Goal: Task Accomplishment & Management: Manage account settings

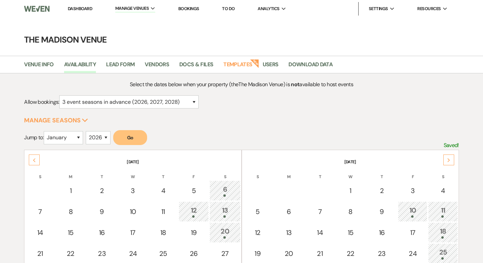
select select "3"
select select "2026"
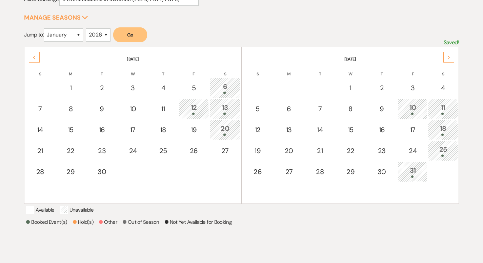
click at [231, 38] on form "Jump to: January February March April May June July August September October No…" at bounding box center [241, 37] width 434 height 20
click at [308, 26] on div "Select the dates below when your property (the The Madison Venue ) is not avail…" at bounding box center [241, 128] width 434 height 302
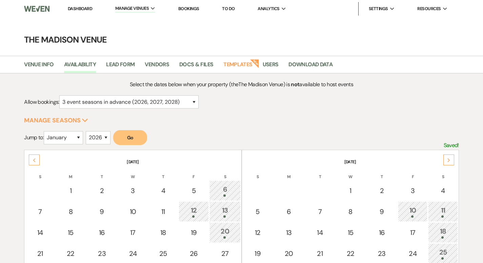
click at [80, 9] on link "Dashboard" at bounding box center [80, 9] width 24 height 6
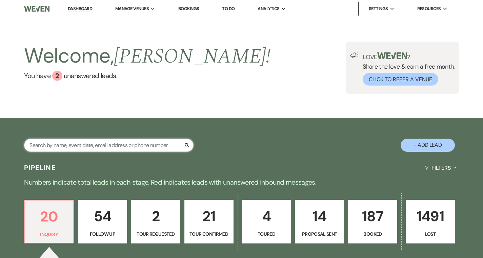
click at [120, 145] on input "text" at bounding box center [108, 145] width 169 height 13
type input "[PERSON_NAME]"
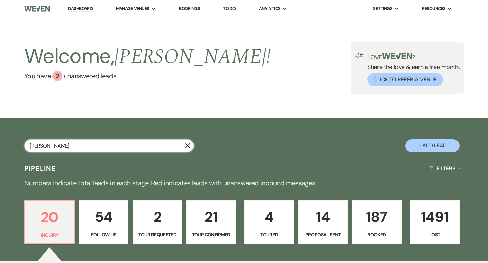
select select "4"
select select "9"
select select "8"
select select "5"
select select "8"
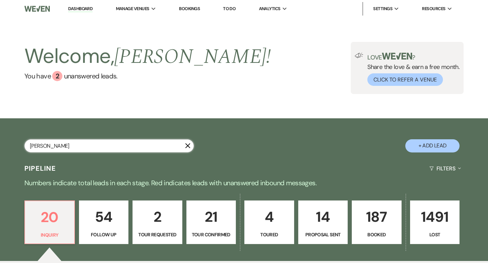
select select "5"
select select "8"
select select "5"
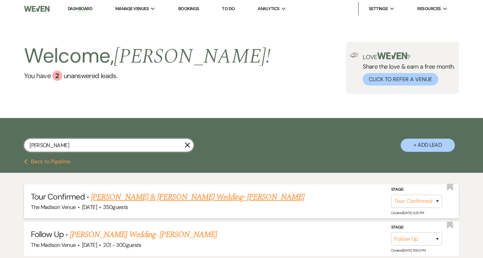
type input "[PERSON_NAME]"
click at [137, 194] on link "[PERSON_NAME] & [PERSON_NAME] Wedding- [PERSON_NAME]" at bounding box center [197, 197] width 213 height 12
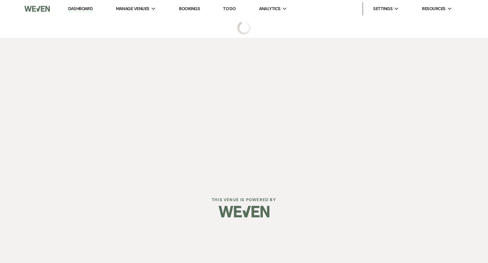
select select "4"
select select "5"
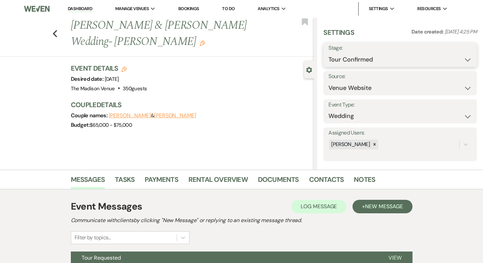
click at [377, 58] on select "Inquiry Follow Up Tour Requested Tour Confirmed Toured Proposal Sent Booked Lost" at bounding box center [399, 59] width 143 height 13
select select "5"
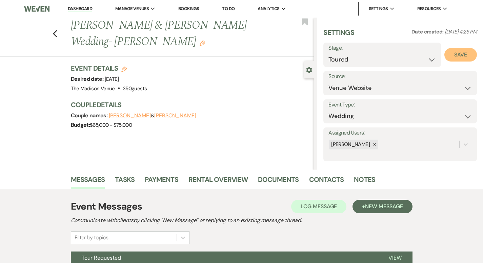
click at [455, 57] on button "Save" at bounding box center [460, 55] width 33 height 14
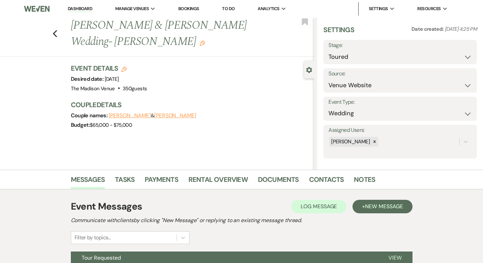
scroll to position [6, 0]
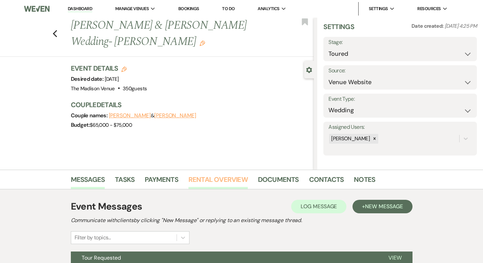
click at [197, 179] on link "Rental Overview" at bounding box center [217, 181] width 59 height 15
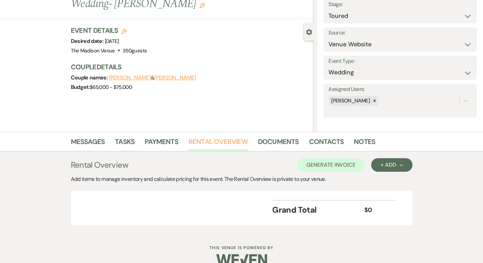
scroll to position [51, 0]
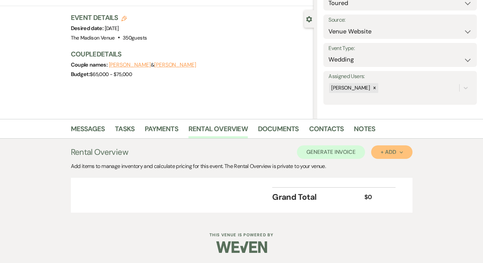
click at [412, 147] on button "+ Add Next" at bounding box center [391, 153] width 41 height 14
click at [406, 178] on button "Category" at bounding box center [389, 178] width 36 height 10
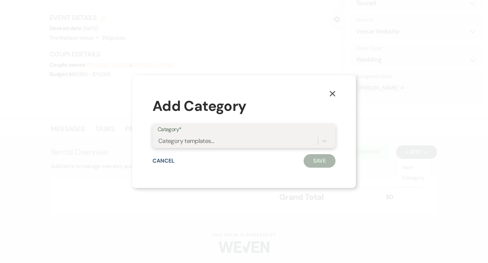
click at [299, 139] on div "Category templates..." at bounding box center [237, 141] width 160 height 12
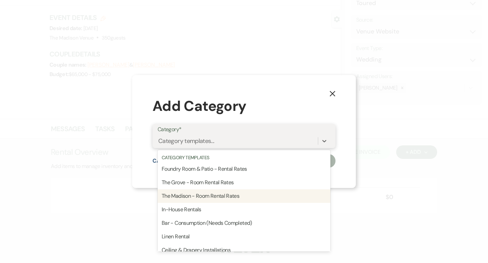
click at [278, 196] on div "The Madison - Room Rental Rates" at bounding box center [243, 197] width 173 height 14
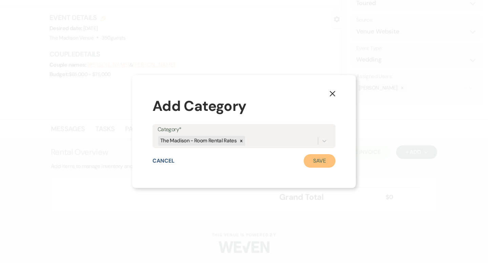
click at [316, 164] on button "Save" at bounding box center [319, 161] width 32 height 14
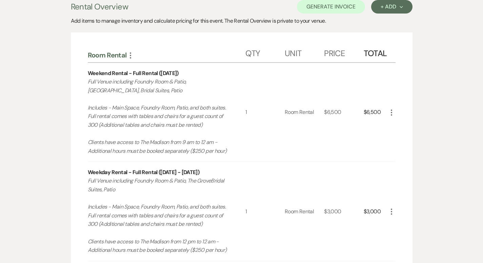
scroll to position [297, 0]
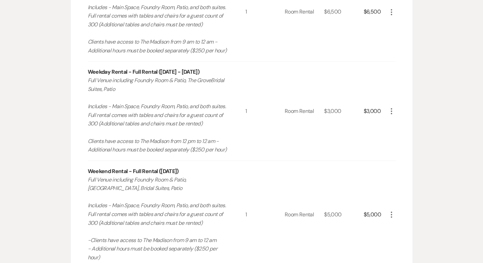
click at [395, 113] on icon "More" at bounding box center [391, 111] width 8 height 8
click at [399, 135] on icon "X" at bounding box center [397, 135] width 4 height 5
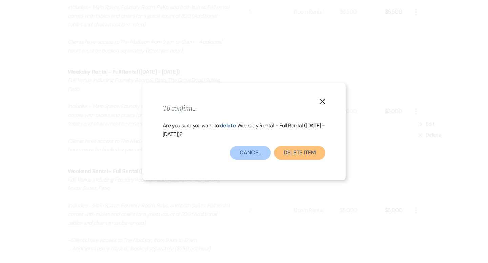
click at [311, 150] on button "Delete Item" at bounding box center [299, 153] width 51 height 14
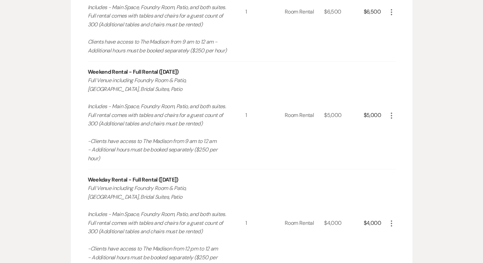
click at [395, 112] on icon "More" at bounding box center [391, 116] width 8 height 8
click at [416, 139] on button "X Delete" at bounding box center [405, 139] width 37 height 11
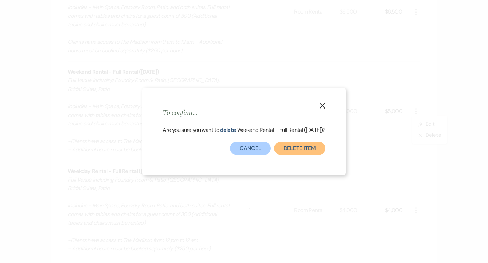
click at [314, 146] on button "Delete Item" at bounding box center [299, 149] width 51 height 14
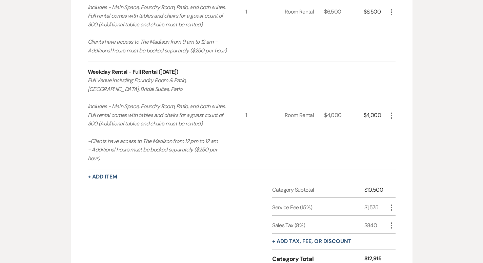
click at [392, 113] on use "button" at bounding box center [390, 116] width 1 height 6
click at [422, 135] on button "X Delete" at bounding box center [405, 139] width 37 height 11
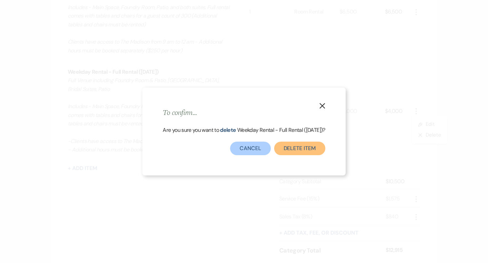
click at [311, 152] on button "Delete Item" at bounding box center [299, 149] width 51 height 14
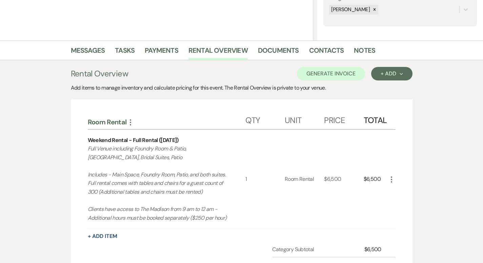
scroll to position [271, 0]
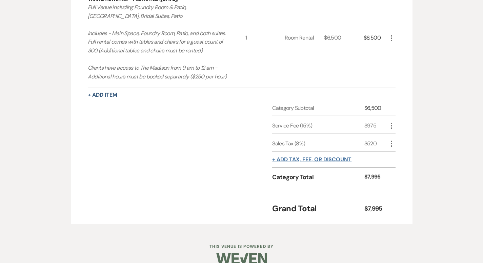
click at [302, 162] on button "+ Add tax, fee, or discount" at bounding box center [311, 159] width 79 height 5
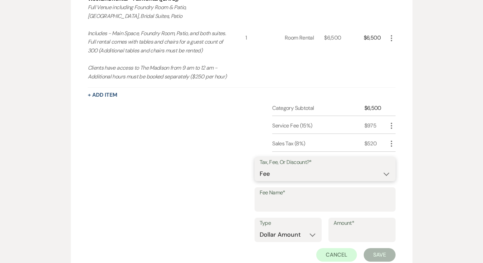
click at [309, 175] on select "Fee Discount Tax" at bounding box center [324, 174] width 131 height 13
select select "2"
click at [320, 208] on input "Fee Name*" at bounding box center [324, 204] width 131 height 13
click at [286, 205] on input "no room flip" at bounding box center [324, 204] width 131 height 13
type input "No Room Flip"
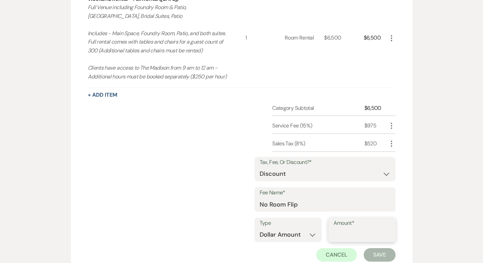
click at [360, 234] on input "Amount*" at bounding box center [361, 235] width 57 height 13
type input "500"
click at [395, 255] on button "Save" at bounding box center [379, 256] width 32 height 14
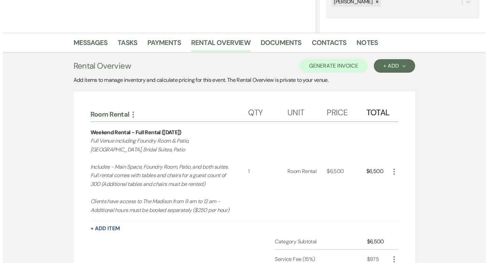
scroll to position [133, 0]
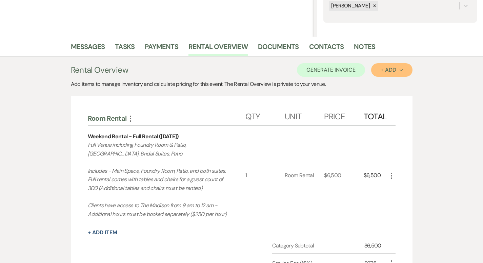
click at [402, 72] on div "+ Add Next" at bounding box center [391, 69] width 22 height 5
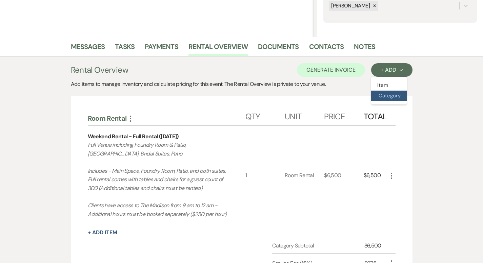
click at [406, 94] on button "Category" at bounding box center [389, 96] width 36 height 10
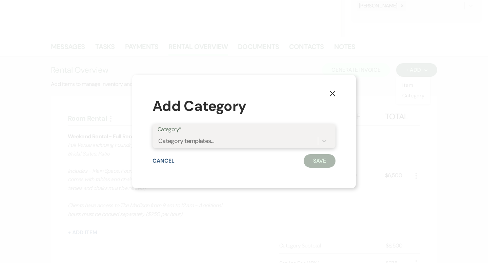
click at [244, 141] on div "Category templates..." at bounding box center [237, 141] width 160 height 12
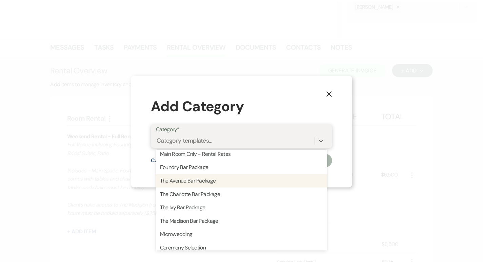
scroll to position [168, 0]
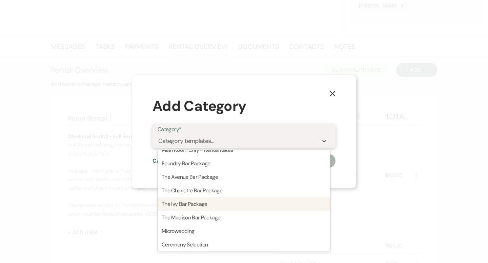
click at [234, 204] on div "The Ivy Bar Package" at bounding box center [243, 205] width 173 height 14
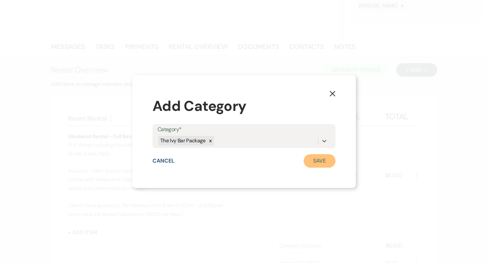
click at [314, 159] on button "Save" at bounding box center [319, 161] width 32 height 14
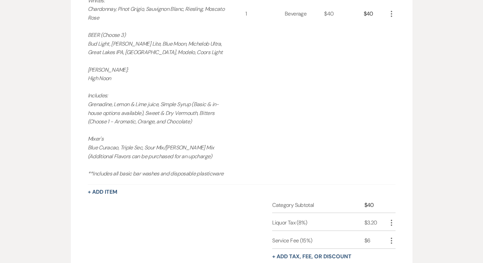
scroll to position [602, 0]
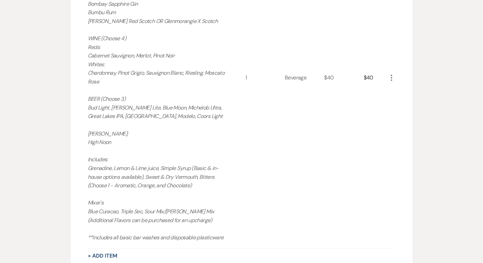
click at [395, 77] on icon "More" at bounding box center [391, 78] width 8 height 8
click at [399, 91] on icon "Pencil" at bounding box center [397, 91] width 4 height 5
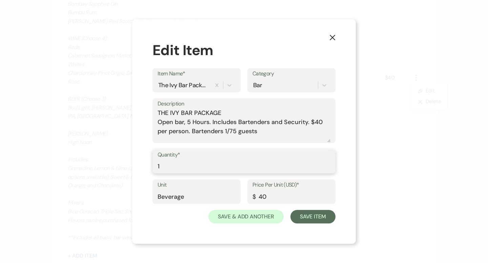
click at [171, 167] on input "1" at bounding box center [243, 166] width 173 height 13
type input "1"
type input "200"
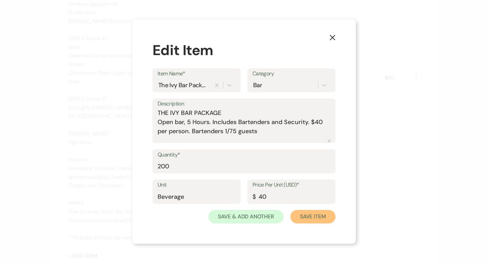
click at [310, 217] on button "Save Item" at bounding box center [312, 217] width 45 height 14
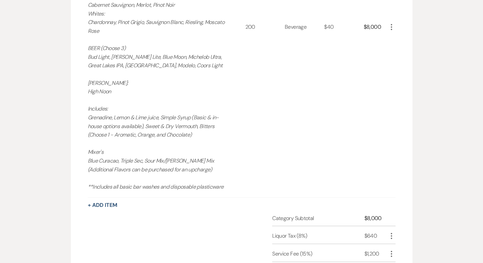
scroll to position [689, 0]
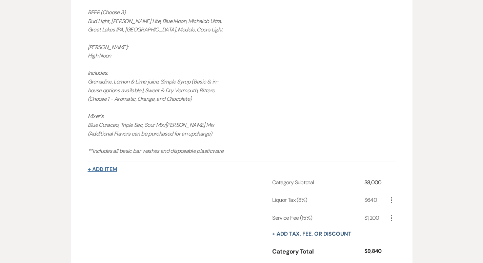
click at [88, 170] on button "+ Add Item" at bounding box center [102, 169] width 29 height 5
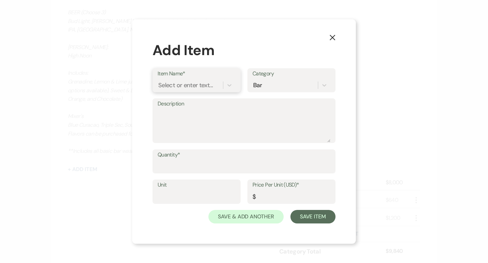
click at [199, 86] on div "Select or enter text..." at bounding box center [185, 85] width 55 height 9
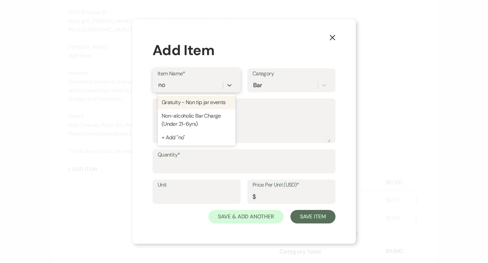
type input "non"
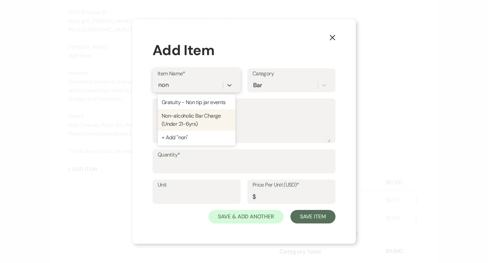
click at [209, 116] on div "Non-alcoholic Bar Charge (Under 21-6yrs)" at bounding box center [196, 120] width 78 height 22
type textarea "Pop's & [PERSON_NAME]'s Coke, Diet Coke, Sprite, Ginger Ale, Ginger Beer Club S…"
type input "Beverage"
type input "9"
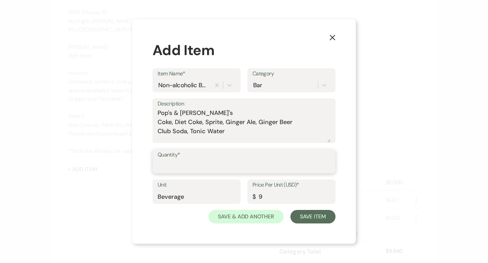
click at [200, 168] on input "Quantity*" at bounding box center [243, 166] width 173 height 13
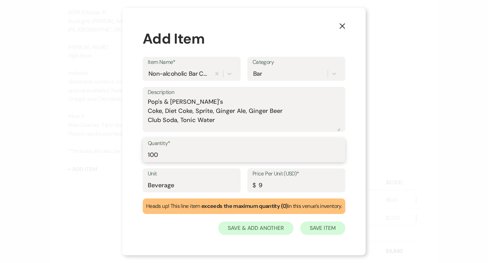
type input "100"
click at [316, 232] on button "Save Item" at bounding box center [322, 229] width 45 height 14
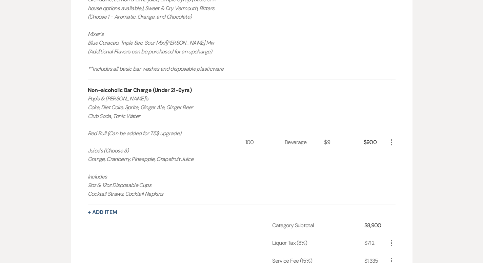
scroll to position [771, 0]
click at [392, 141] on use "button" at bounding box center [390, 142] width 1 height 6
click at [399, 155] on use "button" at bounding box center [397, 156] width 4 height 4
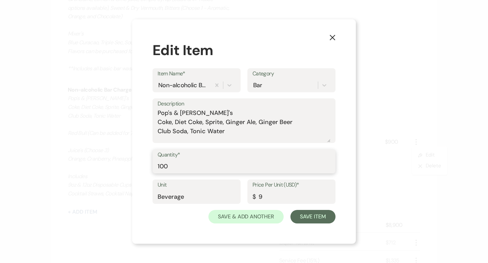
click at [219, 168] on input "100" at bounding box center [243, 166] width 173 height 13
type input "1"
type input "80"
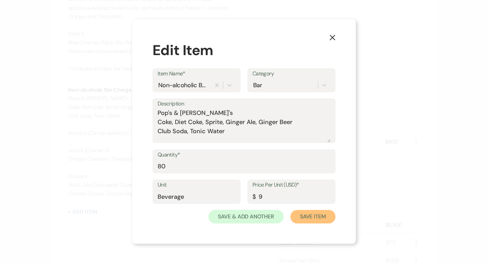
click at [303, 214] on button "Save Item" at bounding box center [312, 217] width 45 height 14
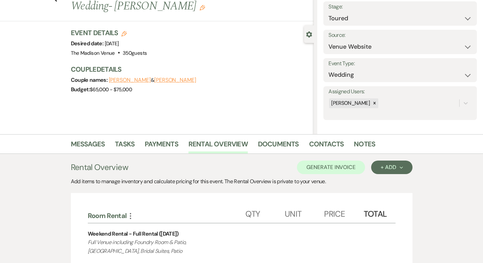
scroll to position [0, 0]
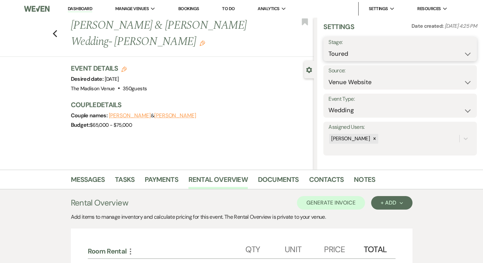
click at [363, 56] on select "Inquiry Follow Up Tour Requested Tour Confirmed Toured Proposal Sent Booked Lost" at bounding box center [399, 53] width 143 height 13
select select "6"
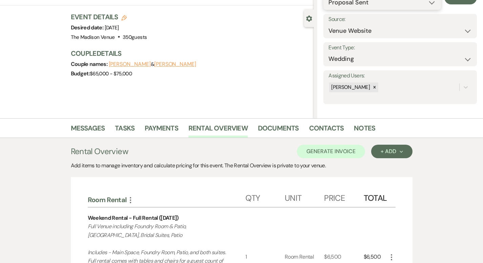
scroll to position [199, 0]
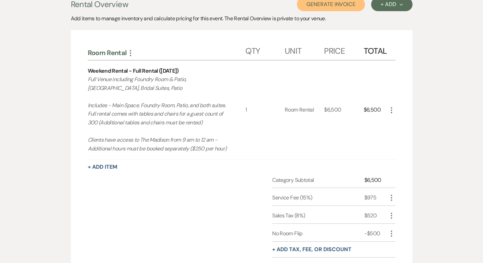
click at [354, 5] on button "Generate Invoice" at bounding box center [331, 5] width 68 height 14
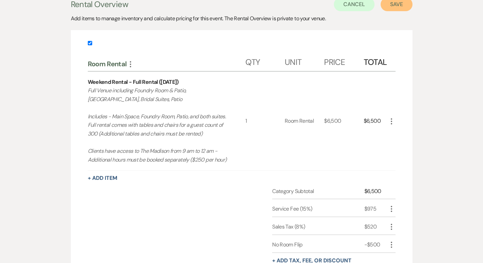
click at [412, 6] on button "Save" at bounding box center [396, 5] width 32 height 14
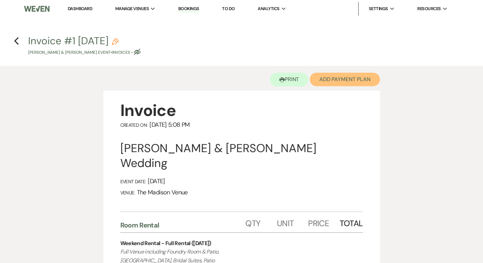
click at [346, 82] on button "Add Payment Plan" at bounding box center [345, 80] width 70 height 14
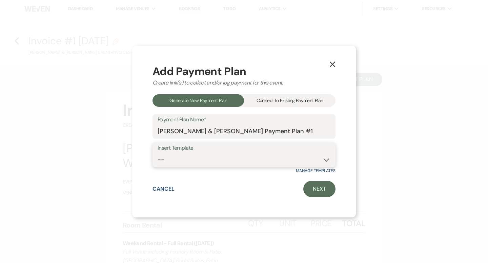
click at [260, 158] on select "-- 2000 Deposit + 5 Payment Plan Payment in full Add-On Invoices 25% - 4 Paymen…" at bounding box center [243, 159] width 173 height 13
select select "74"
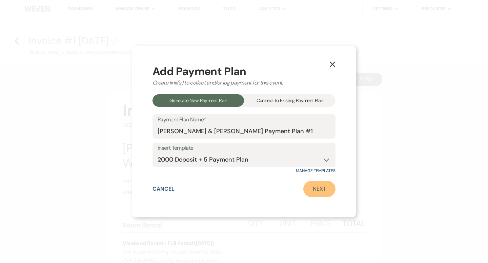
click at [326, 190] on link "Next" at bounding box center [319, 189] width 32 height 16
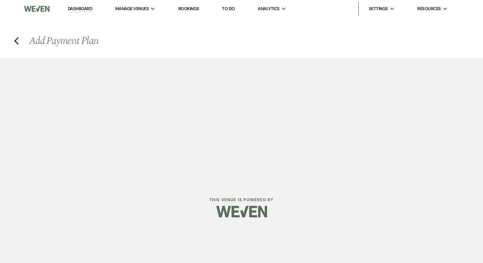
select select "28546"
select select "2"
select select "flat"
select select "true"
select select "2"
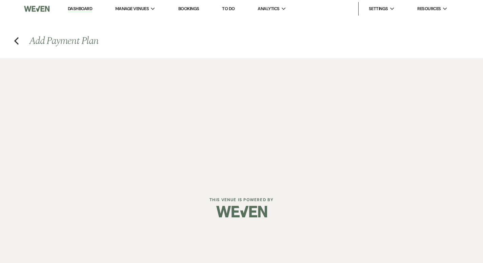
select select "percentage"
select select "true"
select select "client"
select select "weeks"
select select "client"
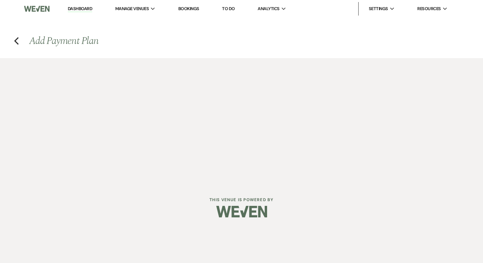
select select "days"
select select "afterDueDate"
select select "client"
select select "days"
select select "afterDueDate"
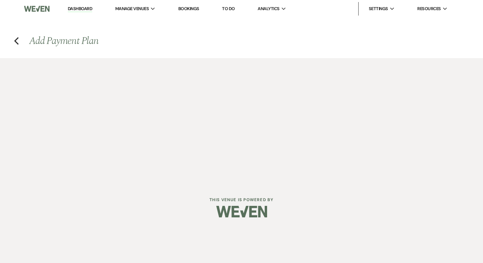
select select "2"
select select "percentage"
select select "true"
select select "client"
select select "weeks"
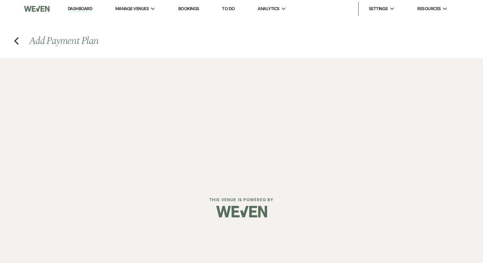
select select "client"
select select "days"
select select "afterDueDate"
select select "client"
select select "days"
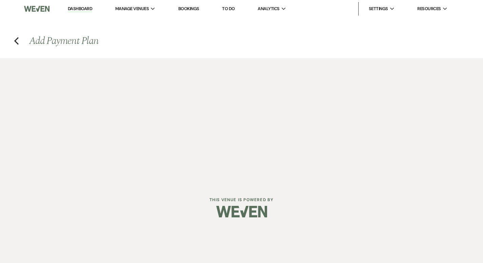
select select "afterDueDate"
select select "2"
select select "percentage"
select select "true"
select select "client"
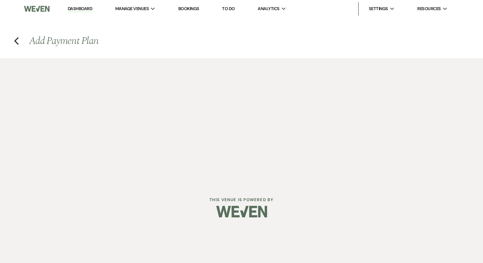
select select "weeks"
select select "client"
select select "days"
select select "afterDueDate"
select select "client"
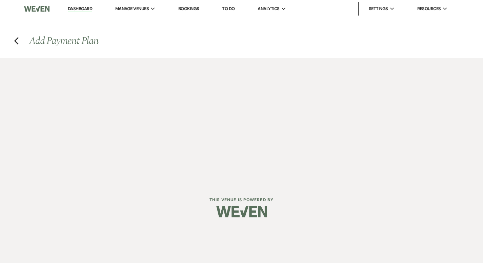
select select "days"
select select "afterDueDate"
select select "2"
select select "percentage"
select select "true"
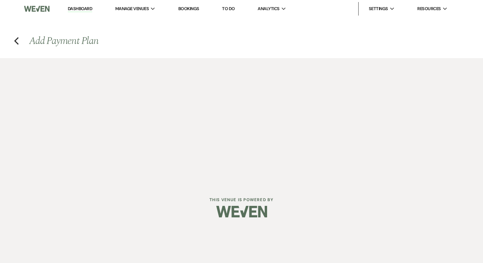
select select "client"
select select "days"
select select "afterDueDate"
select select "client"
select select "weeks"
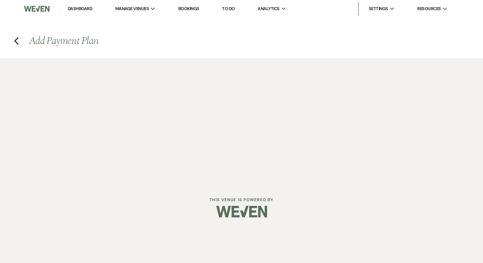
select select "client"
select select "days"
select select "afterDueDate"
select select "2"
select select "percentage"
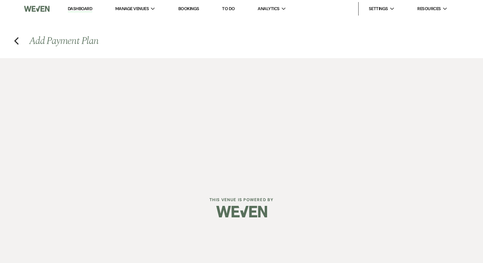
select select "true"
select select "client"
select select "weeks"
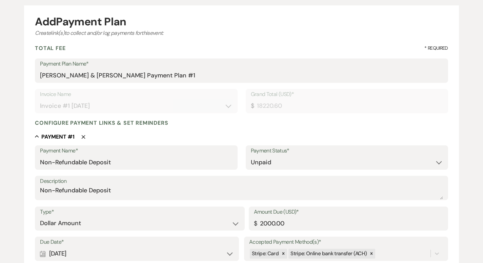
scroll to position [61, 0]
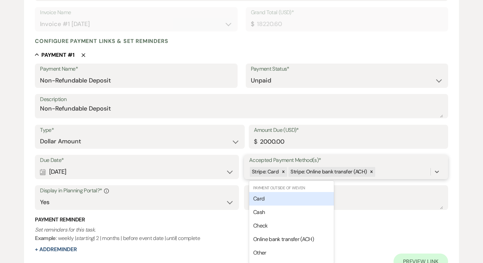
click at [386, 179] on div "Due Date* Calendar [DATE] Expand Accepted Payment Method(s)* option [object Obj…" at bounding box center [241, 185] width 413 height 61
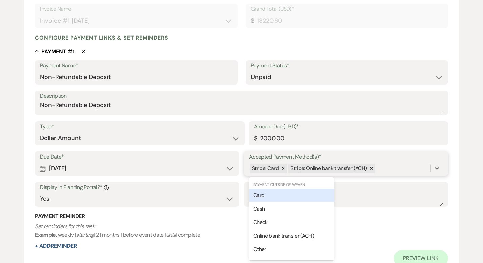
click at [313, 196] on div "Card" at bounding box center [291, 196] width 85 height 14
click at [410, 172] on div "Stripe: Card Stripe: Online bank transfer (ACH) Card" at bounding box center [339, 169] width 181 height 12
click at [320, 199] on div "Cash" at bounding box center [291, 196] width 85 height 14
click at [426, 167] on div "Stripe: Card Stripe: Online bank transfer (ACH) Card Cash" at bounding box center [339, 169] width 181 height 12
click at [308, 197] on div "Check" at bounding box center [291, 196] width 85 height 14
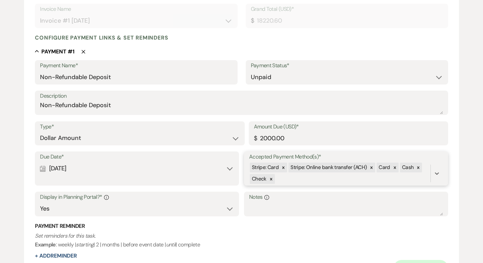
click at [306, 178] on div "Stripe: Card Stripe: Online bank transfer (ACH) Card Cash Check" at bounding box center [339, 173] width 181 height 23
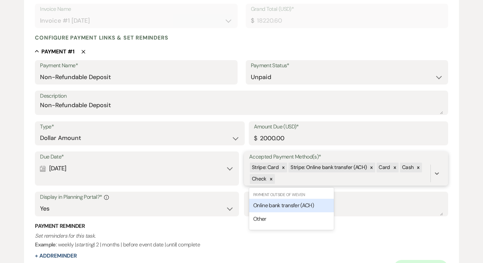
click at [295, 204] on span "Online bank transfer (ACH)" at bounding box center [283, 205] width 61 height 7
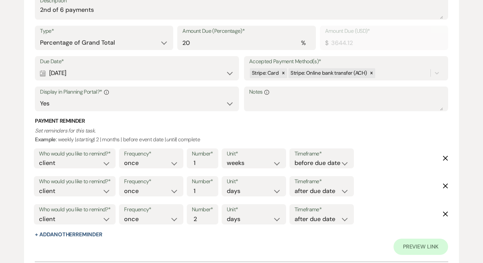
scroll to position [483, 0]
click at [387, 73] on div "Stripe: Card Stripe: Online bank transfer (ACH)" at bounding box center [339, 74] width 181 height 12
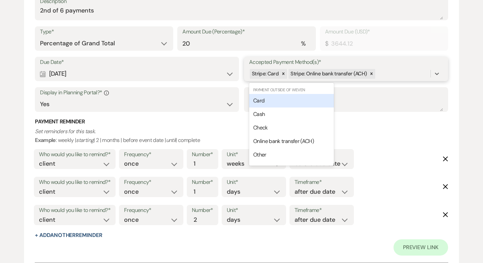
click at [297, 101] on div "Card" at bounding box center [291, 101] width 85 height 14
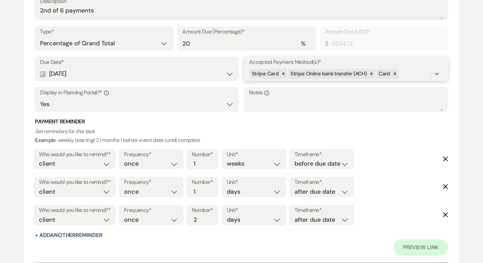
click at [406, 74] on div "Stripe: Card Stripe: Online bank transfer (ACH) Card" at bounding box center [339, 74] width 181 height 12
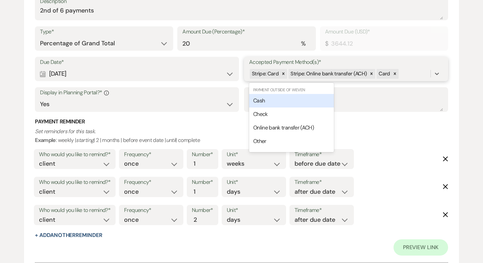
click at [299, 104] on div "Cash" at bounding box center [291, 101] width 85 height 14
click at [425, 76] on div "Stripe: Card Stripe: Online bank transfer (ACH) Card Cash" at bounding box center [339, 74] width 181 height 12
click at [314, 99] on div "Check" at bounding box center [291, 101] width 85 height 14
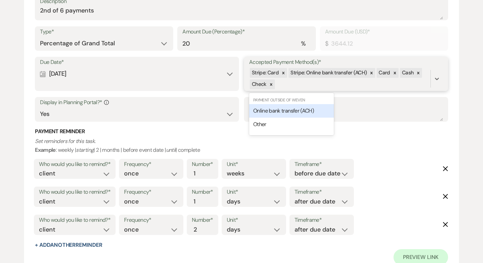
click at [310, 88] on div "Stripe: Card Stripe: Online bank transfer (ACH) Card Cash Check" at bounding box center [339, 78] width 181 height 23
click at [291, 108] on span "Online bank transfer (ACH)" at bounding box center [283, 110] width 61 height 7
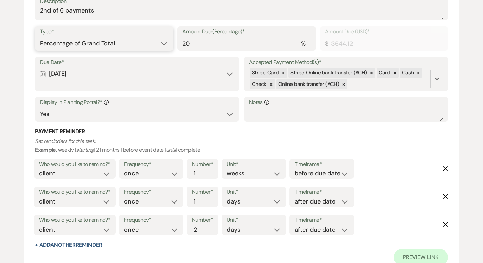
click at [124, 43] on select "Dollar Amount Percentage of Grand Total" at bounding box center [104, 43] width 128 height 13
select select "flat"
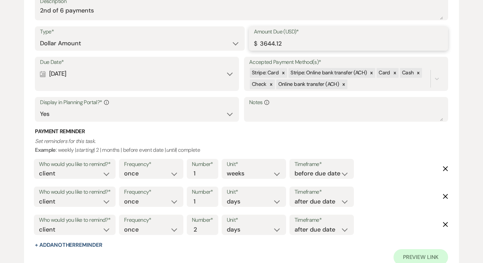
click at [267, 43] on input "3644.12" at bounding box center [348, 43] width 189 height 13
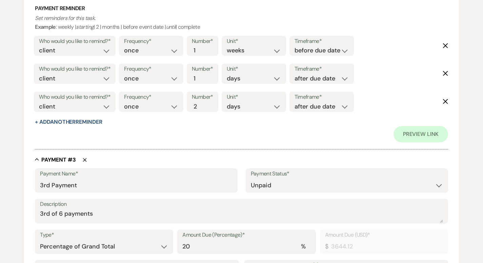
scroll to position [697, 0]
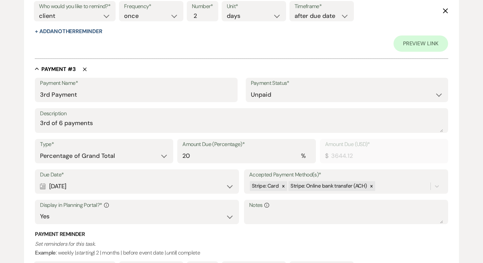
type input "3244.12"
click at [110, 150] on select "Dollar Amount Percentage of Grand Total" at bounding box center [104, 156] width 128 height 13
click at [107, 155] on select "Dollar Amount Percentage of Grand Total" at bounding box center [104, 156] width 128 height 13
select select "flat"
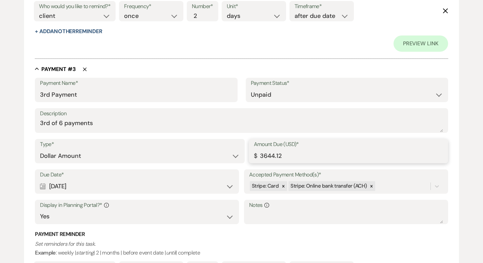
click at [268, 155] on input "3644.12" at bounding box center [348, 156] width 189 height 13
type input "3244.12"
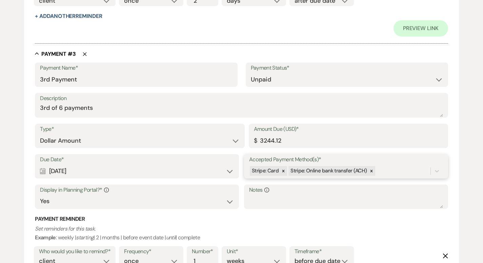
click at [383, 185] on div "Due Date* Calendar [DATE] Expand Accepted Payment Method(s)* Stripe: Card Strip…" at bounding box center [241, 184] width 413 height 61
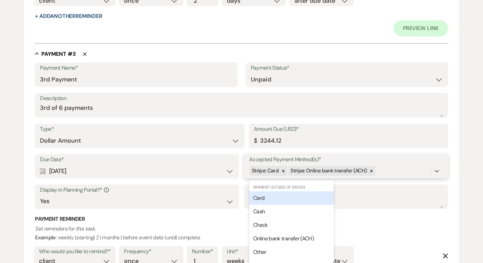
scroll to position [714, 0]
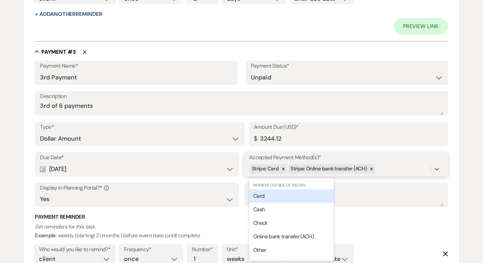
click at [310, 193] on div "Card" at bounding box center [291, 197] width 85 height 14
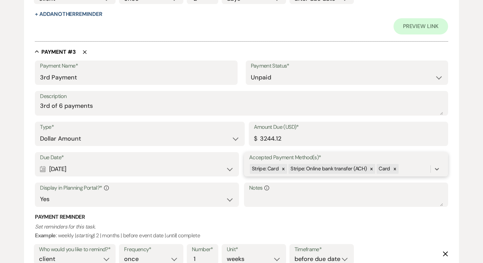
click at [405, 169] on div "Stripe: Card Stripe: Online bank transfer (ACH) Card" at bounding box center [339, 169] width 181 height 12
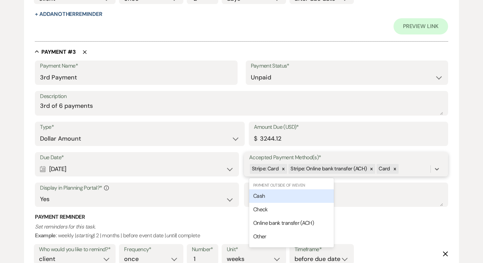
click at [319, 198] on div "Cash" at bounding box center [291, 197] width 85 height 14
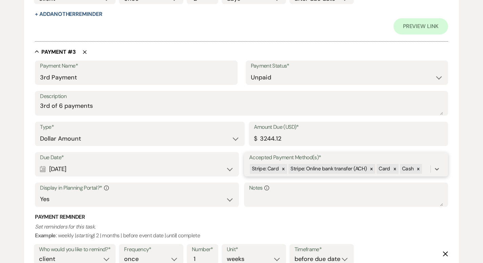
click at [425, 167] on div "Stripe: Card Stripe: Online bank transfer (ACH) Card Cash" at bounding box center [339, 169] width 181 height 12
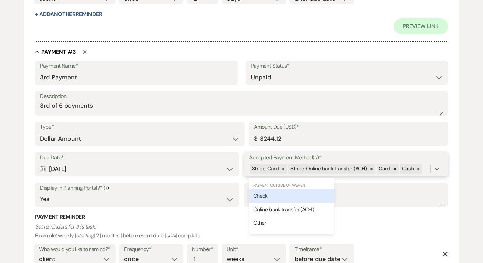
click at [298, 196] on div "Check" at bounding box center [291, 197] width 85 height 14
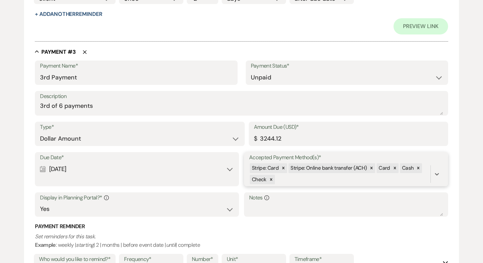
click at [294, 176] on div "Stripe: Card Stripe: Online bank transfer (ACH) Card Cash Check" at bounding box center [339, 174] width 181 height 23
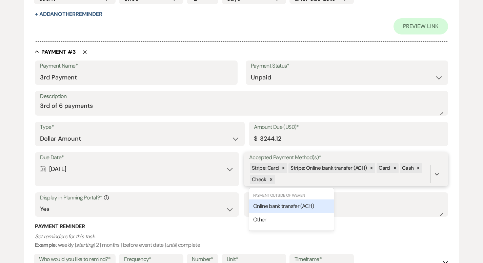
click at [285, 207] on span "Online bank transfer (ACH)" at bounding box center [283, 206] width 61 height 7
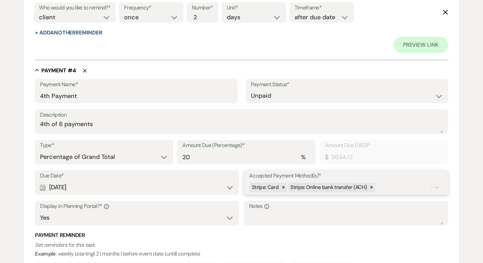
click at [383, 188] on div "Due Date* Calendar [DATE] Expand Accepted Payment Method(s)* Stripe: Card Strip…" at bounding box center [241, 201] width 413 height 61
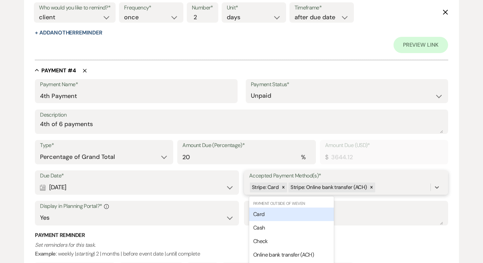
scroll to position [1041, 0]
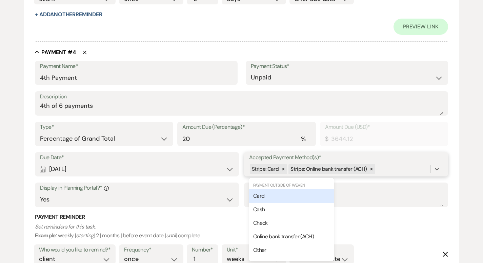
click at [299, 195] on div "Card" at bounding box center [291, 197] width 85 height 14
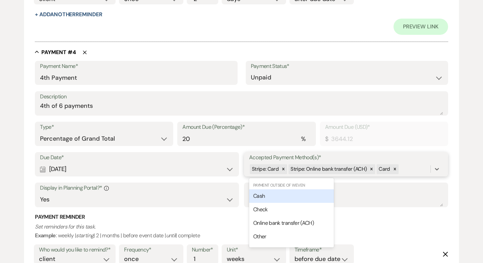
click at [406, 170] on div "Stripe: Card Stripe: Online bank transfer (ACH) Card" at bounding box center [339, 170] width 181 height 12
click at [313, 198] on div "Cash" at bounding box center [291, 197] width 85 height 14
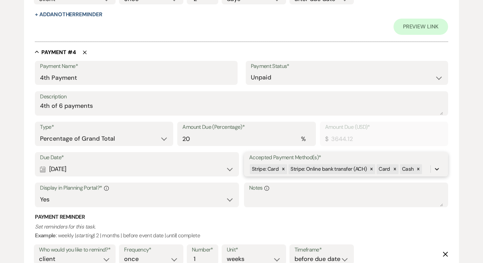
click at [431, 168] on div at bounding box center [436, 169] width 12 height 12
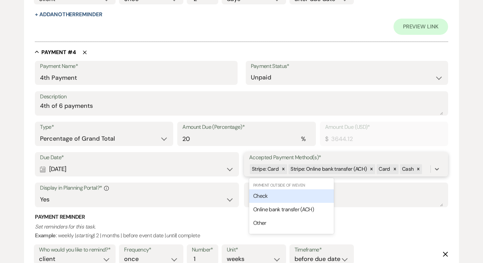
click at [281, 199] on div "Check" at bounding box center [291, 197] width 85 height 14
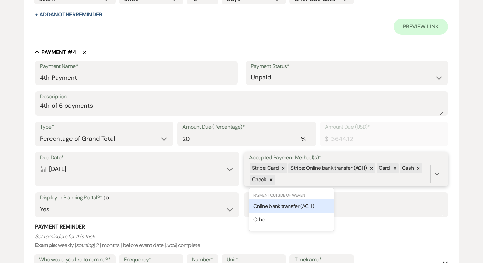
drag, startPoint x: 284, startPoint y: 181, endPoint x: 277, endPoint y: 192, distance: 13.2
click at [285, 181] on div "Stripe: Card Stripe: Online bank transfer (ACH) Card Cash Check" at bounding box center [339, 174] width 181 height 23
click at [275, 204] on span "Online bank transfer (ACH)" at bounding box center [283, 206] width 61 height 7
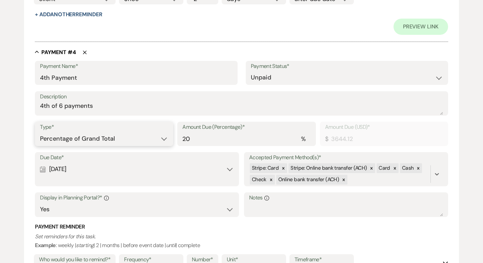
click at [109, 135] on select "Dollar Amount Percentage of Grand Total" at bounding box center [104, 138] width 128 height 13
select select "flat"
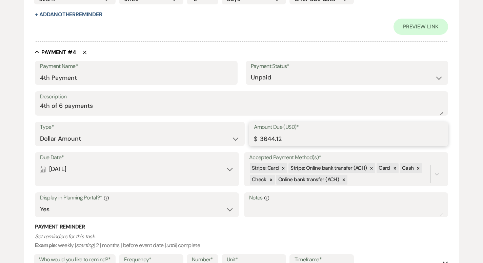
click at [267, 138] on input "3644.12" at bounding box center [348, 138] width 189 height 13
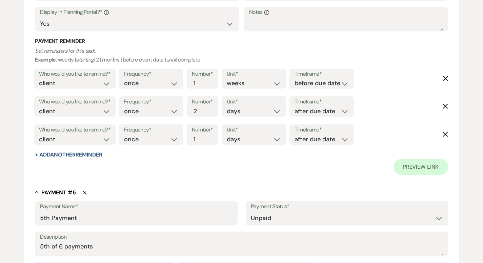
scroll to position [1329, 0]
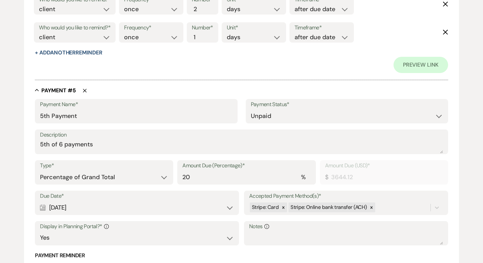
type input "3244.12"
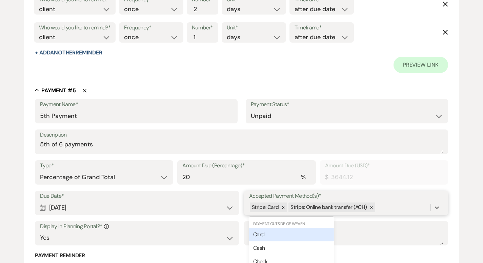
click at [382, 205] on div "Due Date* Calendar [DATE] Expand Accepted Payment Method(s)* option [object Obj…" at bounding box center [241, 221] width 413 height 61
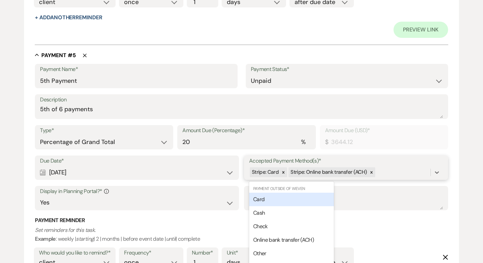
scroll to position [1367, 0]
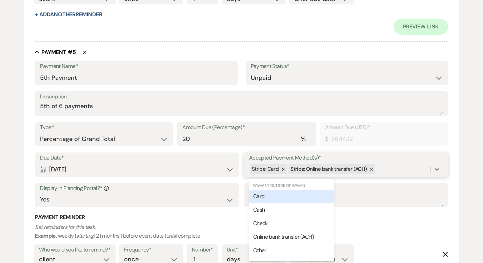
click at [301, 194] on div "Card" at bounding box center [291, 197] width 85 height 14
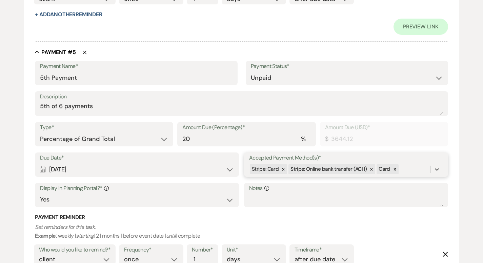
click at [404, 169] on div "Stripe: Card Stripe: Online bank transfer (ACH) Card" at bounding box center [339, 170] width 181 height 12
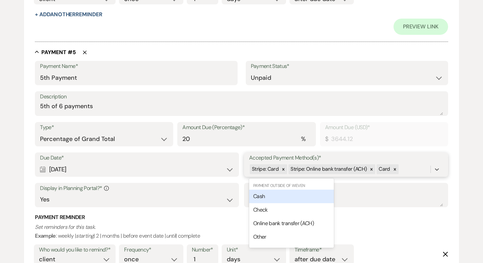
click at [294, 196] on div "Cash" at bounding box center [291, 197] width 85 height 14
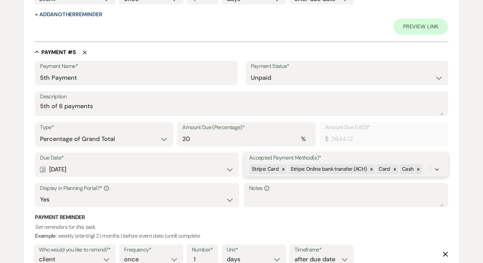
click at [423, 169] on div "Stripe: Card Stripe: Online bank transfer (ACH) Card Cash" at bounding box center [339, 170] width 181 height 12
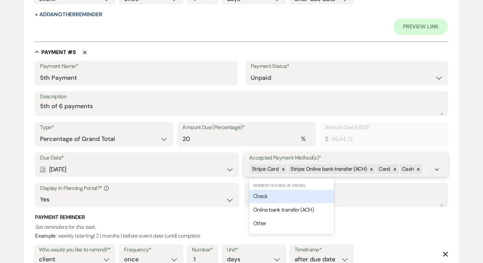
click at [286, 192] on div "Check" at bounding box center [291, 197] width 85 height 14
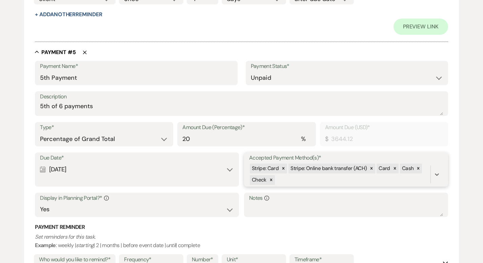
click at [294, 179] on div "Stripe: Card Stripe: Online bank transfer (ACH) Card Cash Check" at bounding box center [339, 174] width 181 height 23
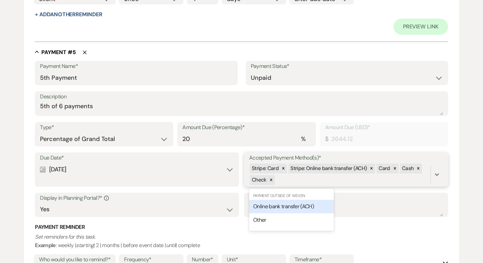
click at [286, 204] on span "Online bank transfer (ACH)" at bounding box center [283, 206] width 61 height 7
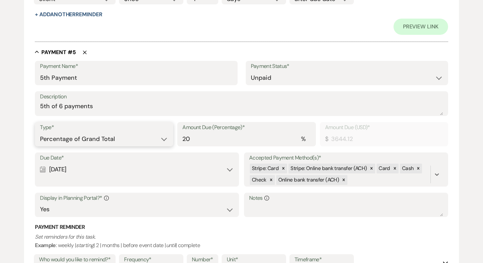
click at [110, 136] on select "Dollar Amount Percentage of Grand Total" at bounding box center [104, 139] width 128 height 13
select select "flat"
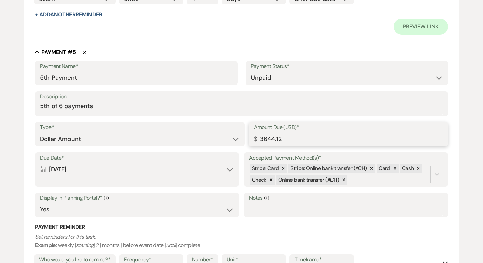
click at [267, 137] on input "3644.12" at bounding box center [348, 139] width 189 height 13
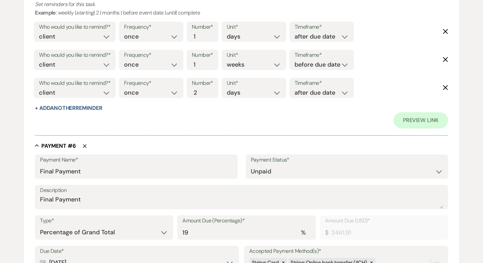
scroll to position [1679, 0]
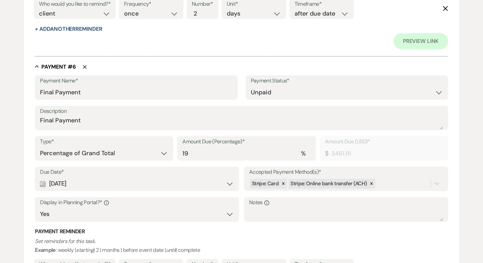
type input "3244.12"
click at [133, 156] on select "Dollar Amount Percentage of Grand Total" at bounding box center [104, 153] width 128 height 13
select select "flat"
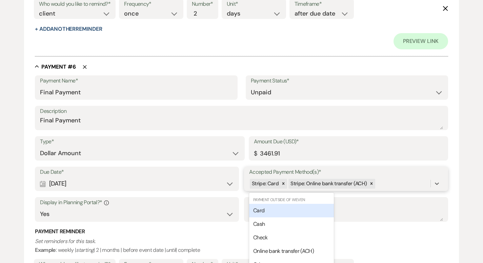
click at [394, 184] on div "Due Date* Calendar [DATE] Expand Accepted Payment Method(s)* option [object Obj…" at bounding box center [241, 197] width 413 height 61
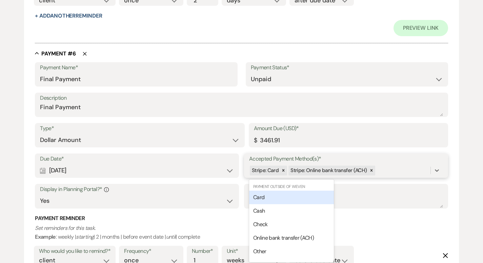
scroll to position [1694, 0]
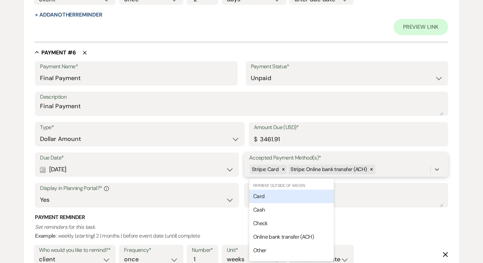
click at [309, 196] on div "Card" at bounding box center [291, 197] width 85 height 14
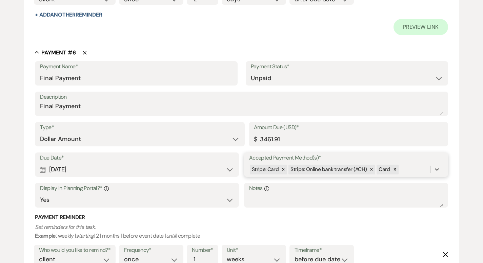
click at [414, 171] on div "Stripe: Card Stripe: Online bank transfer (ACH) Card" at bounding box center [339, 170] width 181 height 12
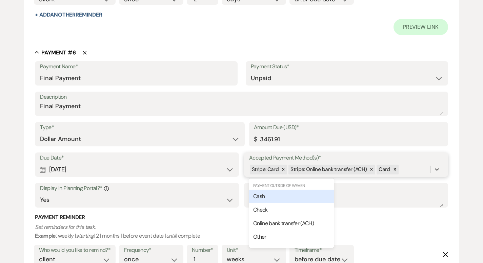
drag, startPoint x: 301, startPoint y: 194, endPoint x: 310, endPoint y: 192, distance: 9.4
click at [301, 194] on div "Cash" at bounding box center [291, 197] width 85 height 14
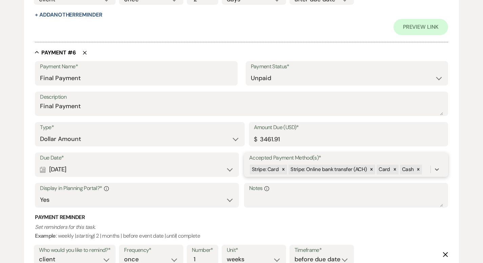
click at [426, 168] on div "Stripe: Card Stripe: Online bank transfer (ACH) Card Cash" at bounding box center [339, 170] width 181 height 12
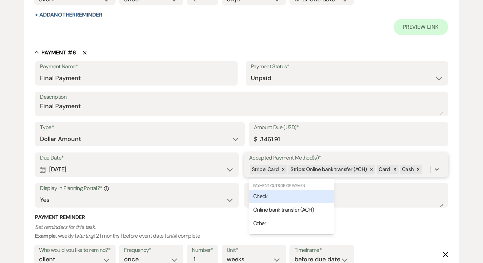
click at [312, 192] on div "Check" at bounding box center [291, 197] width 85 height 14
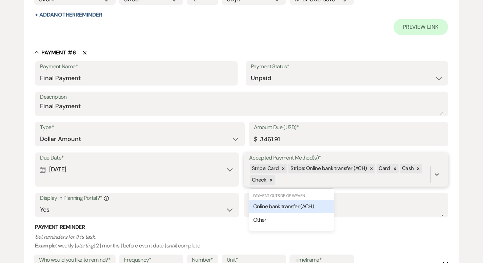
click at [308, 177] on div "Stripe: Card Stripe: Online bank transfer (ACH) Card Cash Check" at bounding box center [339, 174] width 181 height 23
click at [292, 205] on span "Online bank transfer (ACH)" at bounding box center [283, 206] width 61 height 7
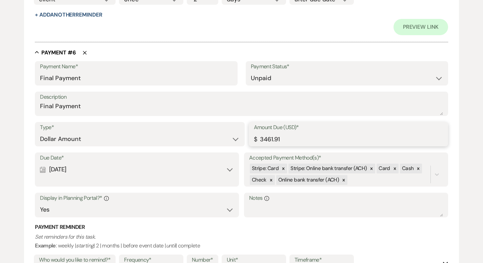
drag, startPoint x: 287, startPoint y: 136, endPoint x: 259, endPoint y: 137, distance: 28.1
click at [259, 137] on input "3461.91" at bounding box center [348, 139] width 189 height 13
type input "3244.12"
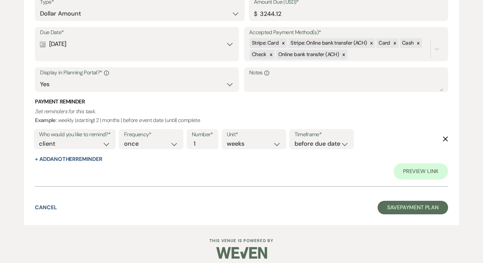
scroll to position [1815, 0]
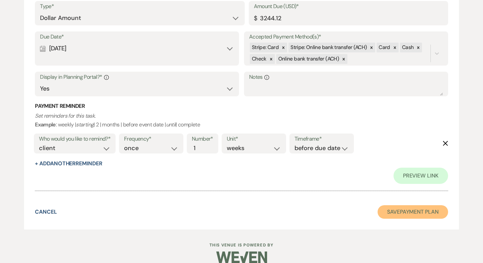
click at [395, 213] on button "Save Payment Plan" at bounding box center [412, 213] width 70 height 14
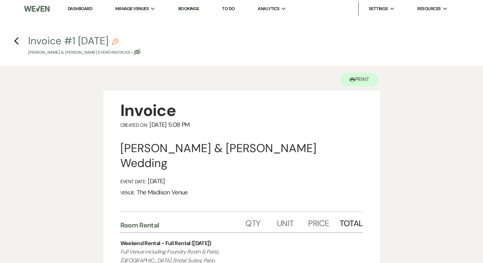
click at [119, 41] on use "button" at bounding box center [115, 41] width 7 height 7
select select "22"
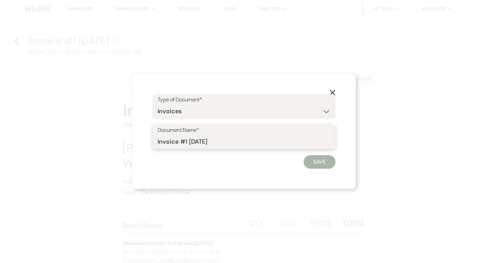
drag, startPoint x: 178, startPoint y: 142, endPoint x: 154, endPoint y: 143, distance: 24.4
click at [154, 143] on div "Document Name* Invoice #1 [DATE]" at bounding box center [243, 137] width 183 height 24
type input "Ivy Bar Package #1 [DATE]"
click at [319, 162] on button "Save" at bounding box center [319, 162] width 32 height 14
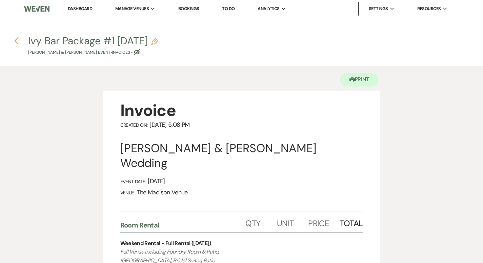
click at [14, 38] on icon "Previous" at bounding box center [16, 41] width 5 height 8
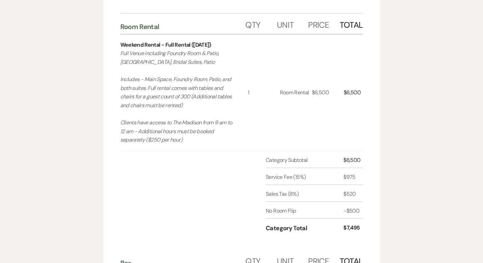
select select "5"
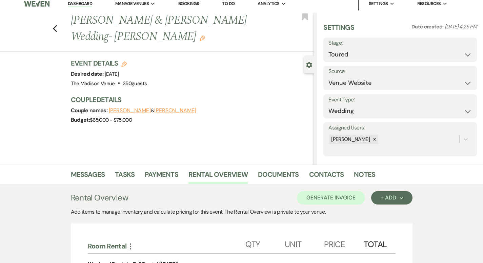
scroll to position [0, 0]
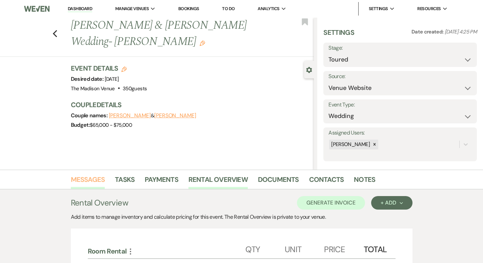
click at [71, 181] on link "Messages" at bounding box center [88, 181] width 34 height 15
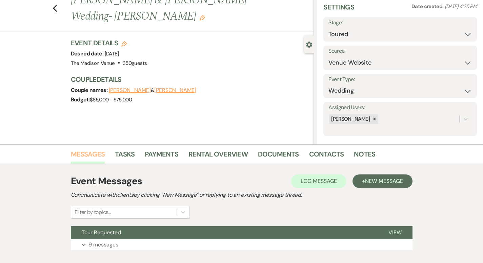
scroll to position [66, 0]
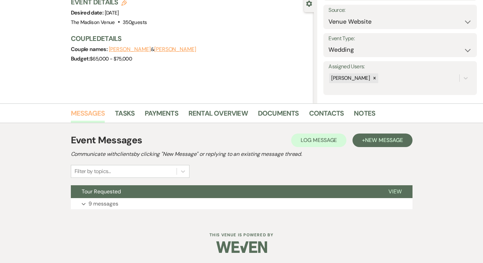
click at [71, 109] on link "Messages" at bounding box center [88, 115] width 34 height 15
click at [401, 192] on span "View" at bounding box center [394, 191] width 13 height 7
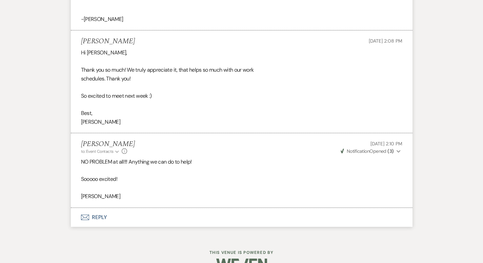
scroll to position [1646, 0]
click at [71, 208] on button "Envelope Reply" at bounding box center [241, 217] width 341 height 19
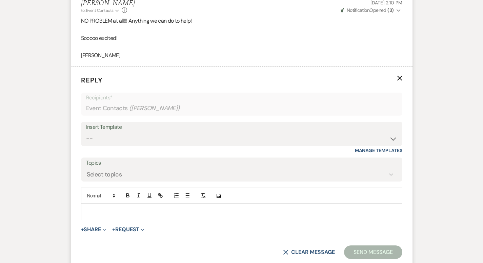
scroll to position [1787, 0]
click at [94, 132] on select "-- Weven Planning Portal Introduction (Booked Events) Corporate Lead Follow Up …" at bounding box center [241, 138] width 311 height 13
select select "3706"
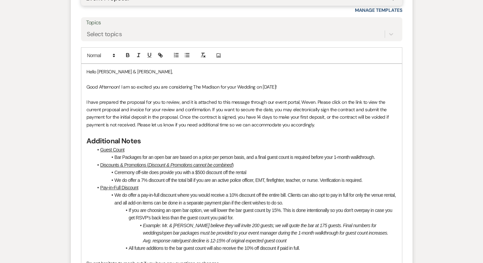
scroll to position [2072, 0]
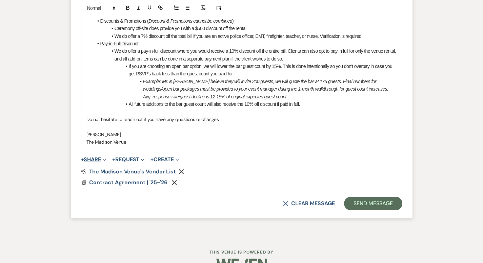
click at [81, 157] on button "+ Share Expand" at bounding box center [93, 159] width 25 height 5
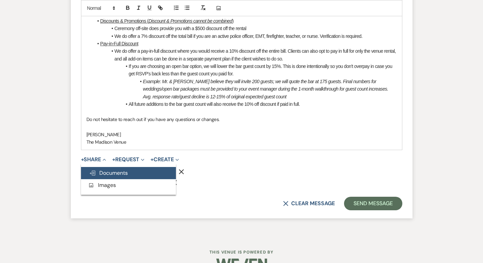
click at [112, 167] on button "Doc Upload Documents" at bounding box center [128, 173] width 95 height 12
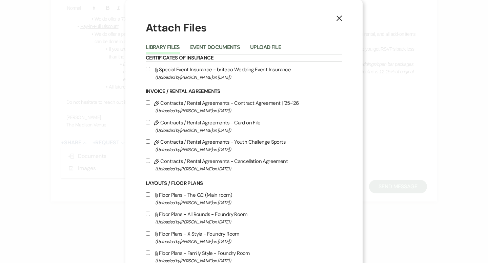
click at [212, 43] on li "Event Documents" at bounding box center [220, 48] width 60 height 11
click at [211, 49] on button "Event Documents" at bounding box center [215, 49] width 50 height 9
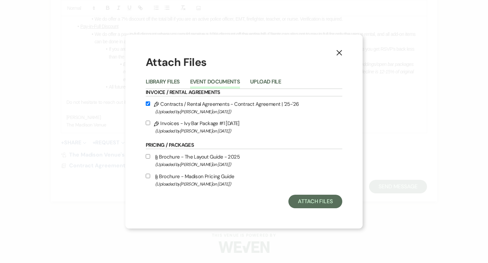
click at [147, 123] on input "Pencil Invoices - Ivy Bar Package #1 [DATE] (Uploaded by [PERSON_NAME] on [DATE…" at bounding box center [148, 123] width 4 height 4
checkbox input "true"
click at [305, 199] on button "Attach Files" at bounding box center [315, 202] width 54 height 14
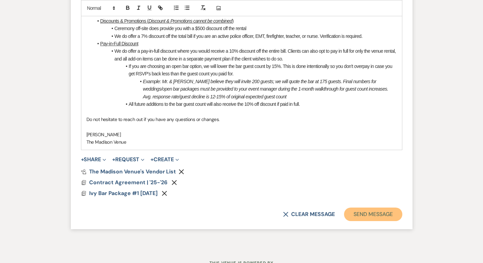
click at [389, 208] on button "Send Message" at bounding box center [373, 215] width 58 height 14
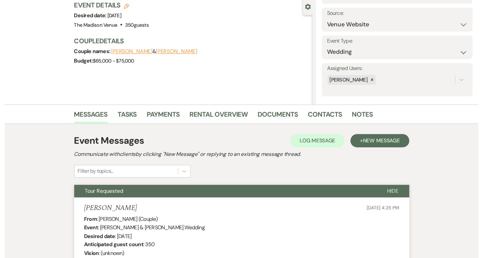
scroll to position [0, 0]
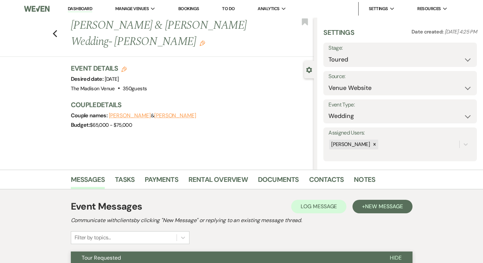
click at [83, 9] on link "Dashboard" at bounding box center [80, 9] width 24 height 6
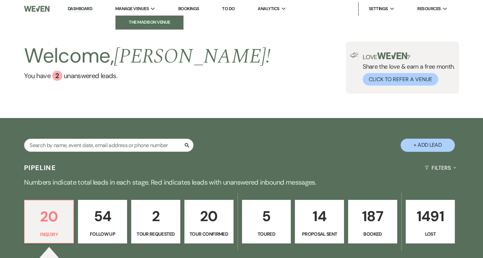
click at [143, 20] on li "The Madison Venue" at bounding box center [149, 22] width 61 height 7
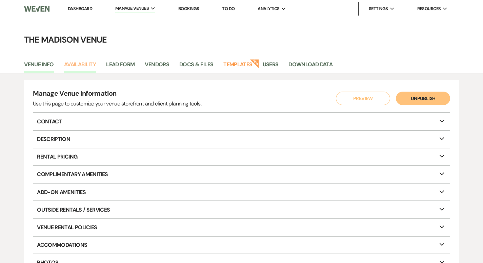
click at [91, 64] on link "Availability" at bounding box center [80, 66] width 32 height 13
select select "3"
select select "2026"
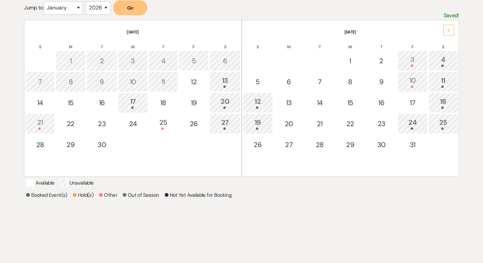
scroll to position [130, 0]
click at [450, 29] on div "Next" at bounding box center [448, 29] width 11 height 11
click at [449, 29] on icon "Next" at bounding box center [448, 30] width 3 height 4
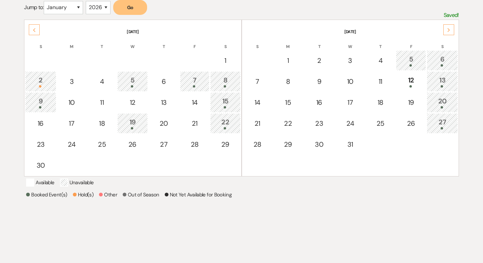
click at [449, 29] on icon "Next" at bounding box center [448, 30] width 3 height 4
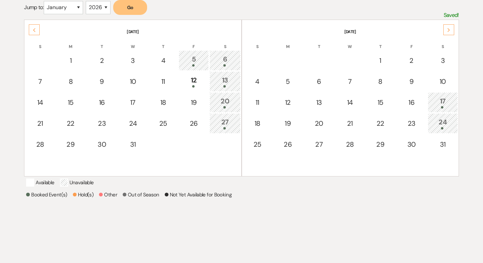
click at [449, 29] on icon "Next" at bounding box center [448, 30] width 3 height 4
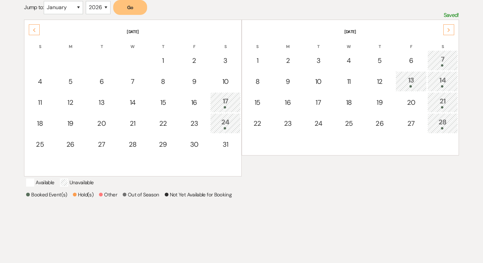
click at [449, 29] on icon "Next" at bounding box center [448, 30] width 3 height 4
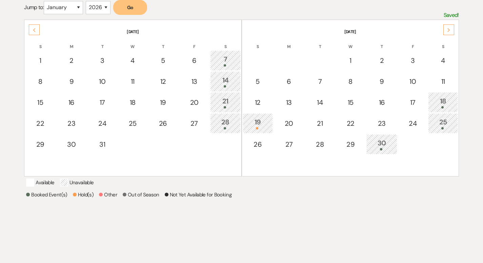
click at [449, 29] on icon "Next" at bounding box center [448, 30] width 3 height 4
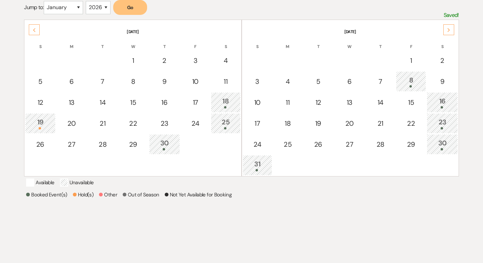
click at [449, 29] on icon "Next" at bounding box center [448, 30] width 3 height 4
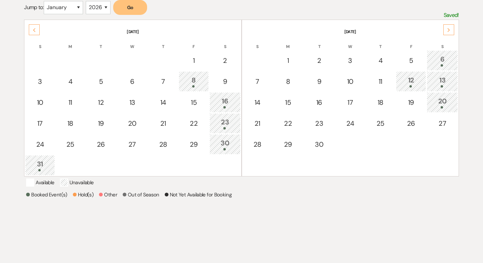
click at [449, 29] on icon "Next" at bounding box center [448, 30] width 3 height 4
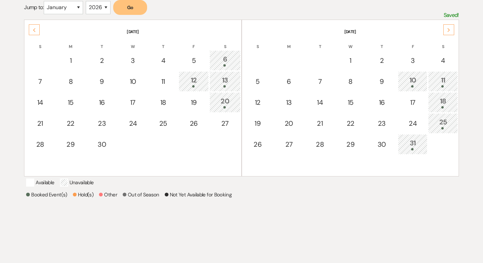
click at [449, 29] on icon "Next" at bounding box center [448, 30] width 3 height 4
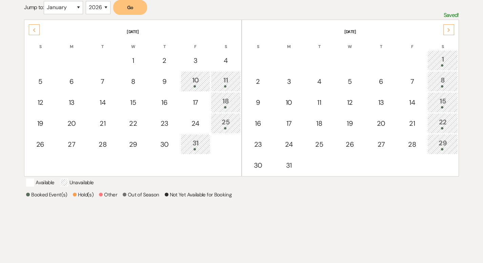
click at [449, 29] on icon "Next" at bounding box center [448, 30] width 3 height 4
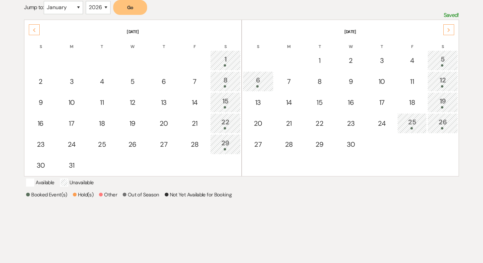
click at [449, 29] on icon "Next" at bounding box center [448, 30] width 3 height 4
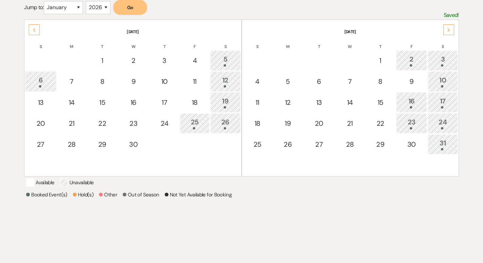
click at [449, 29] on icon "Next" at bounding box center [448, 30] width 3 height 4
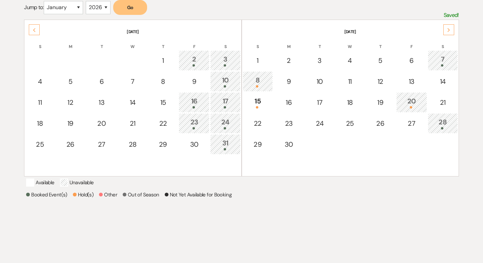
click at [449, 29] on icon "Next" at bounding box center [448, 30] width 3 height 4
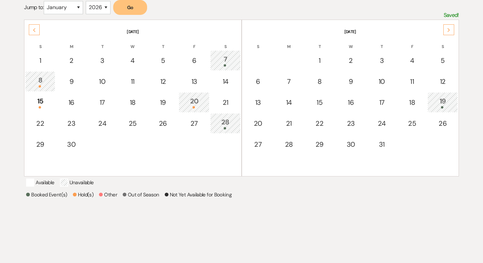
click at [449, 29] on icon "Next" at bounding box center [448, 30] width 3 height 4
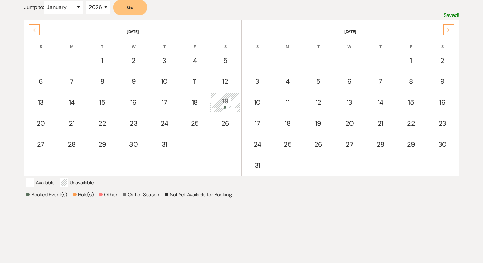
click at [449, 29] on icon "Next" at bounding box center [448, 30] width 3 height 4
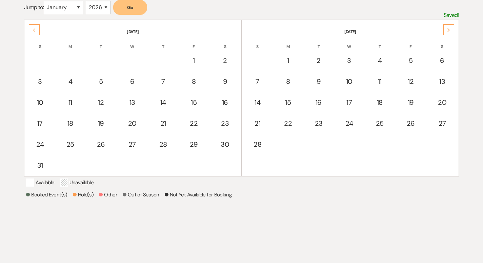
click at [449, 32] on div "Next" at bounding box center [448, 29] width 11 height 11
click at [446, 31] on div "Next" at bounding box center [448, 29] width 11 height 11
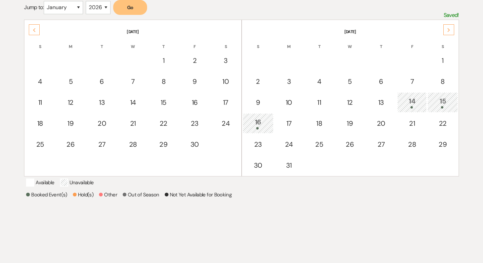
click at [30, 29] on div "Previous" at bounding box center [34, 29] width 11 height 11
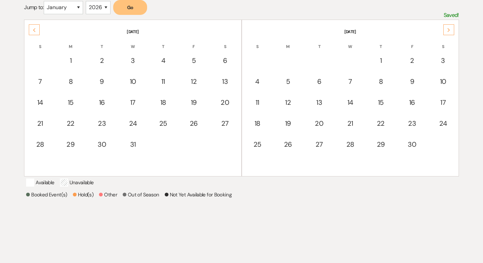
click at [36, 30] on div "Previous" at bounding box center [34, 29] width 11 height 11
click at [37, 28] on div "Previous" at bounding box center [34, 29] width 11 height 11
click at [451, 28] on div "Next" at bounding box center [448, 29] width 11 height 11
click at [33, 28] on icon "Previous" at bounding box center [34, 30] width 3 height 4
